Goal: Transaction & Acquisition: Purchase product/service

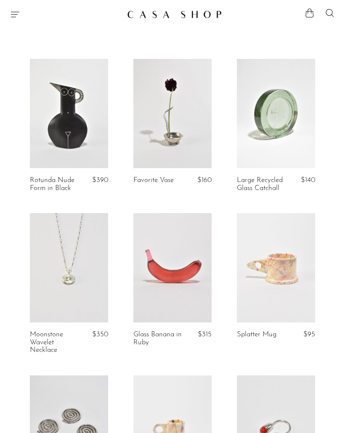
click at [329, 13] on icon at bounding box center [329, 13] width 10 height 10
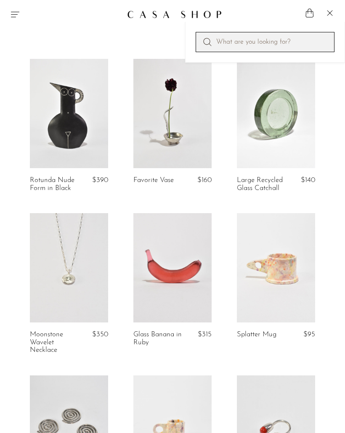
click at [273, 45] on input "Perform a search" at bounding box center [264, 42] width 139 height 20
type input "Box"
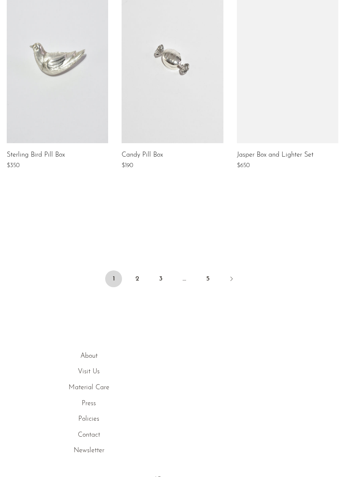
scroll to position [818, 0]
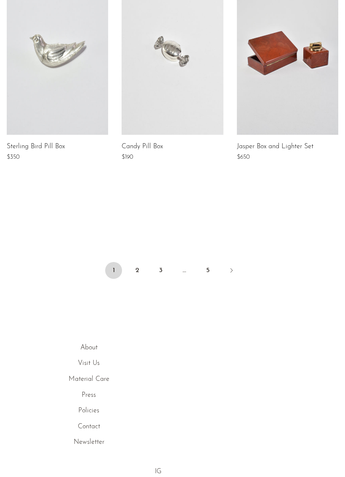
click at [230, 268] on icon "Next" at bounding box center [231, 270] width 7 height 7
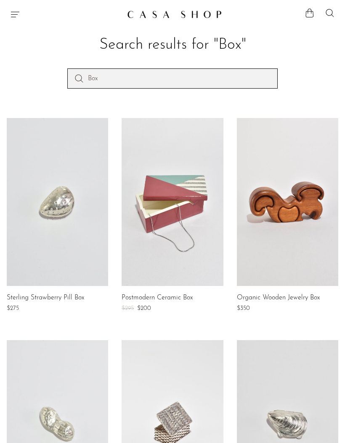
click at [225, 70] on input "Box" at bounding box center [172, 78] width 210 height 20
type input "Jewelry Box"
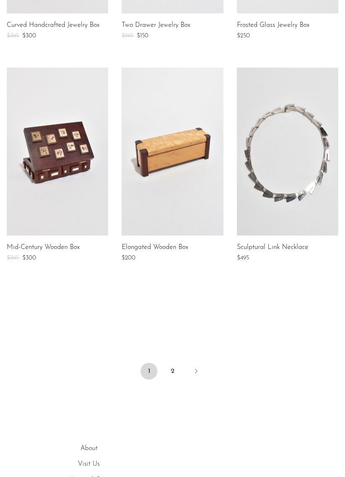
scroll to position [836, 0]
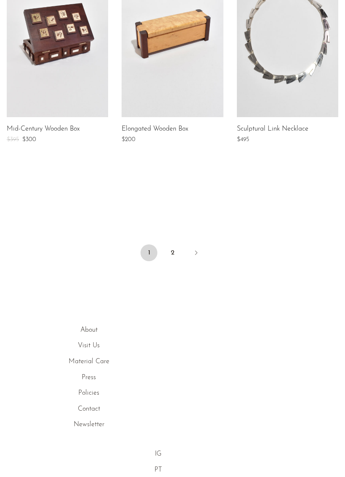
click at [170, 252] on link "2" at bounding box center [172, 253] width 17 height 17
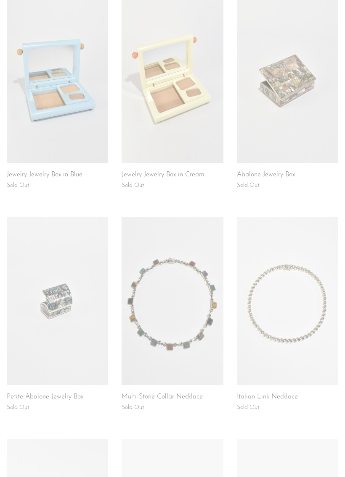
scroll to position [124, 0]
click at [203, 148] on link at bounding box center [171, 79] width 101 height 168
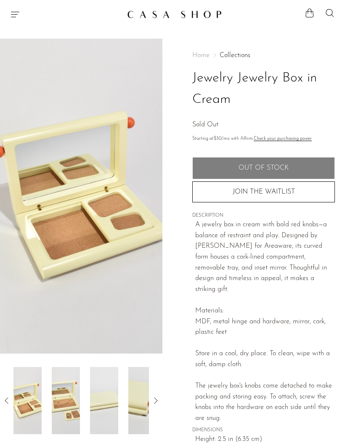
click at [153, 399] on icon at bounding box center [155, 401] width 10 height 10
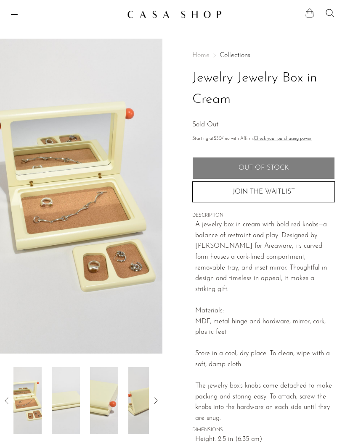
click at [152, 400] on icon at bounding box center [155, 401] width 10 height 10
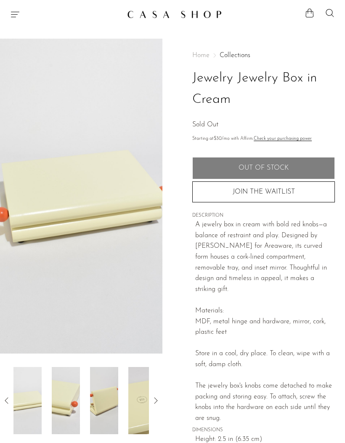
click at [157, 404] on icon at bounding box center [155, 401] width 10 height 10
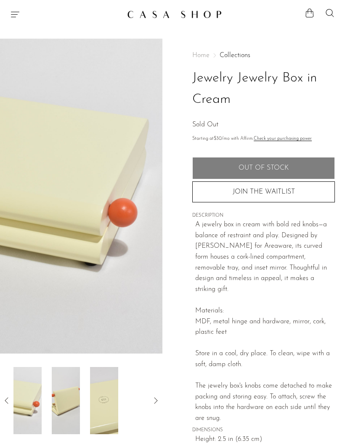
click at [162, 398] on article "Jewelry Jewelry Box in Cream Sold Out" at bounding box center [172, 268] width 345 height 459
click at [159, 400] on icon at bounding box center [155, 401] width 10 height 10
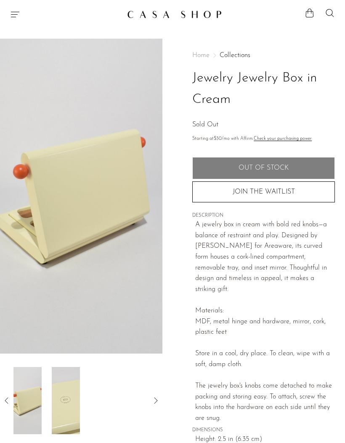
click at [154, 402] on icon at bounding box center [155, 401] width 10 height 10
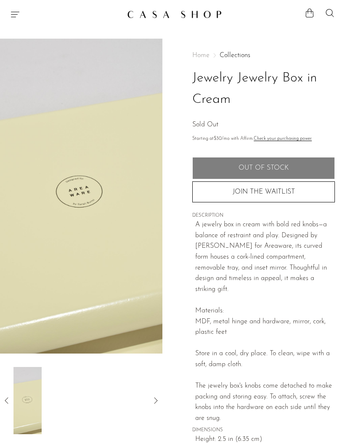
click at [157, 398] on icon at bounding box center [155, 401] width 10 height 10
